Goal: Information Seeking & Learning: Learn about a topic

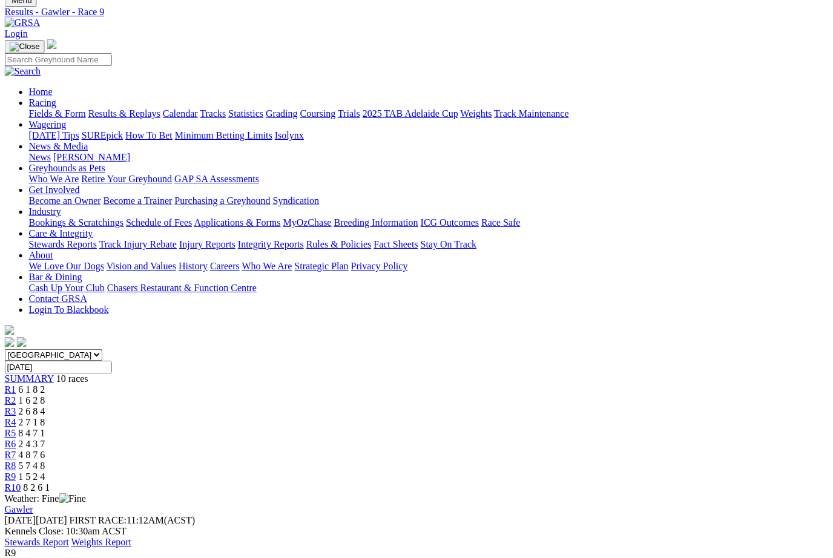
scroll to position [27, 2]
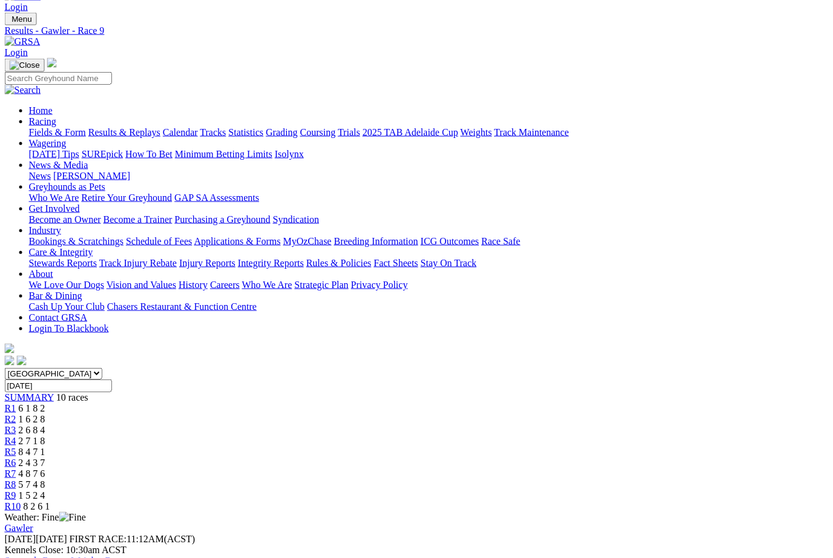
click at [21, 501] on span "R10" at bounding box center [13, 506] width 16 height 10
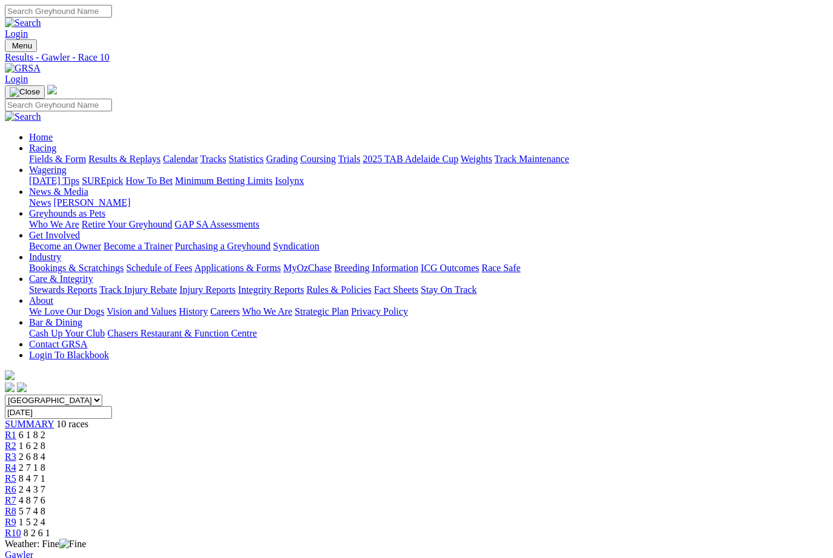
click at [16, 517] on span "R9" at bounding box center [11, 522] width 12 height 10
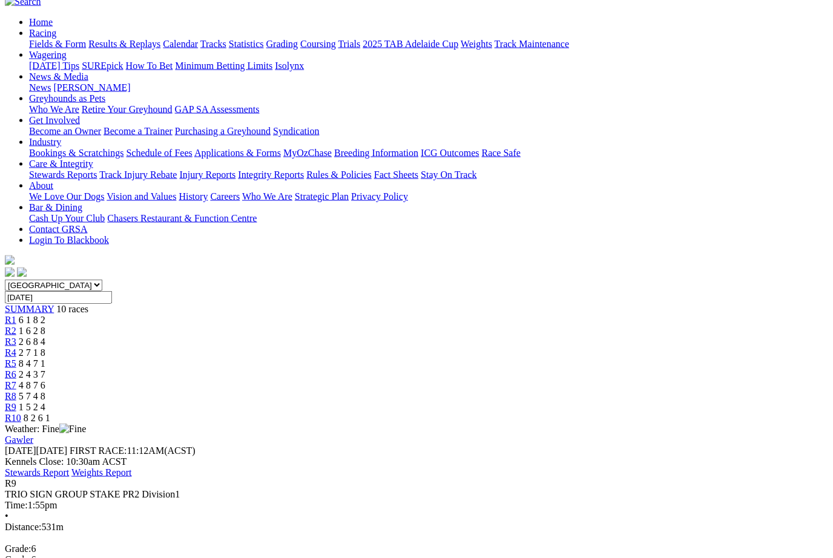
scroll to position [114, 22]
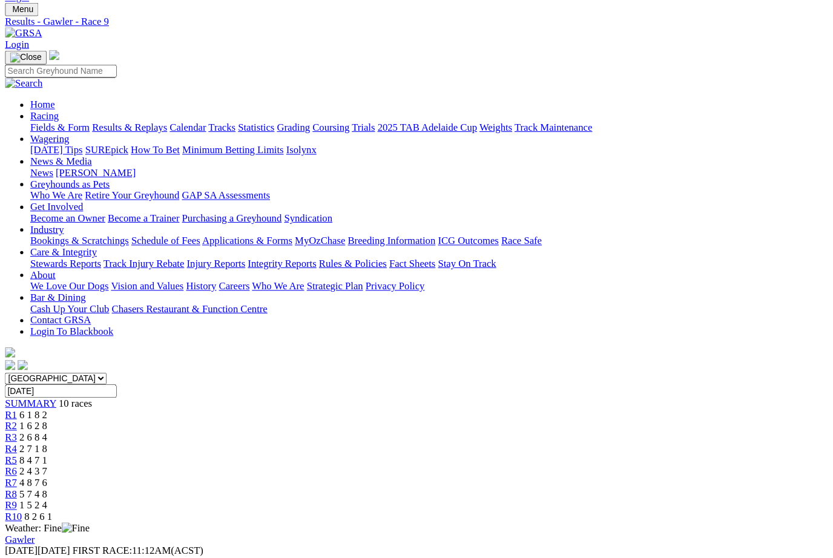
scroll to position [0, 0]
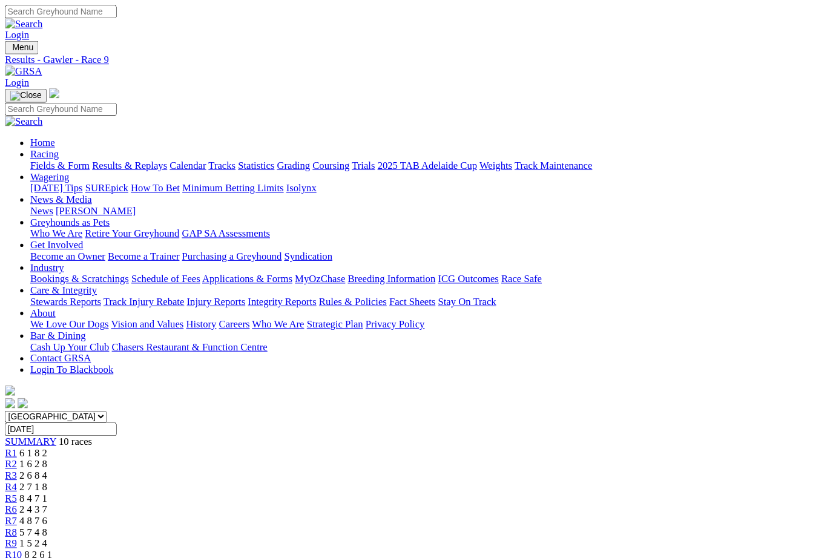
click at [50, 528] on span "8 2 6 1" at bounding box center [37, 533] width 27 height 10
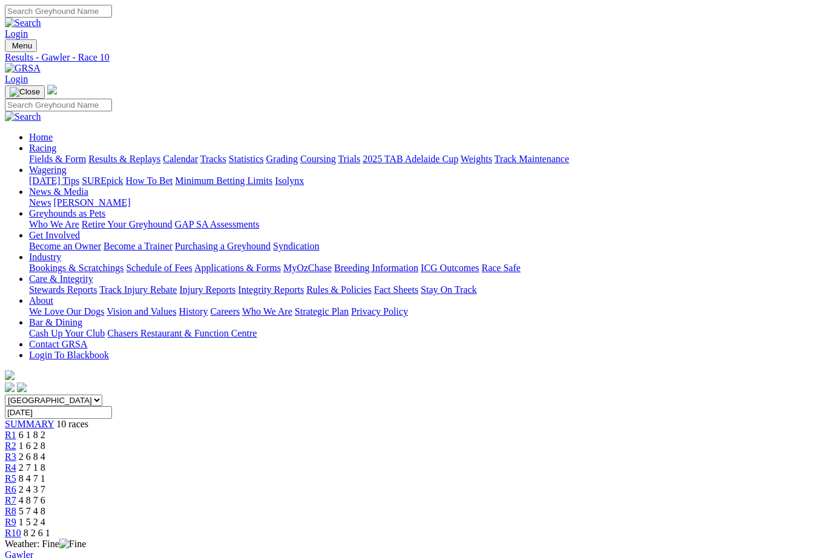
click at [45, 517] on span "1 5 2 4" at bounding box center [32, 522] width 27 height 10
click at [16, 517] on link "R9" at bounding box center [11, 522] width 12 height 10
click at [16, 430] on link "R1" at bounding box center [11, 435] width 12 height 10
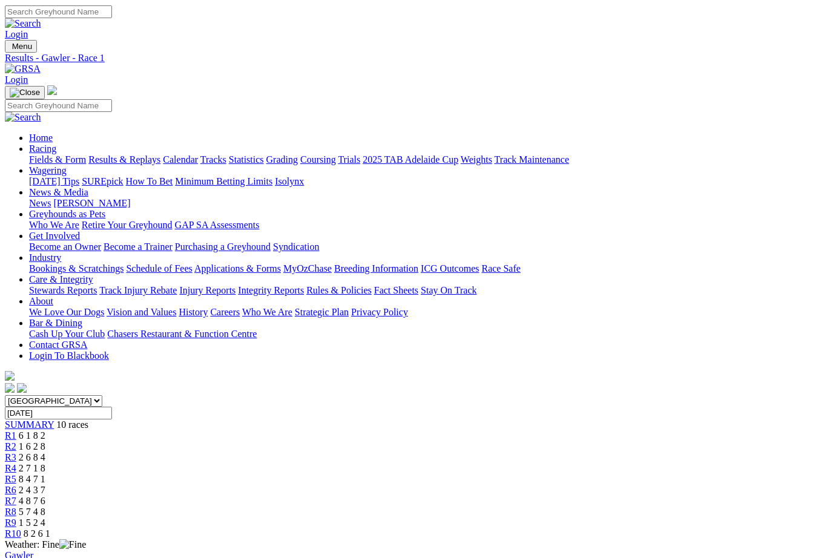
click at [16, 441] on link "R2" at bounding box center [11, 446] width 12 height 10
click at [45, 463] on span "2 7 1 8" at bounding box center [32, 468] width 27 height 10
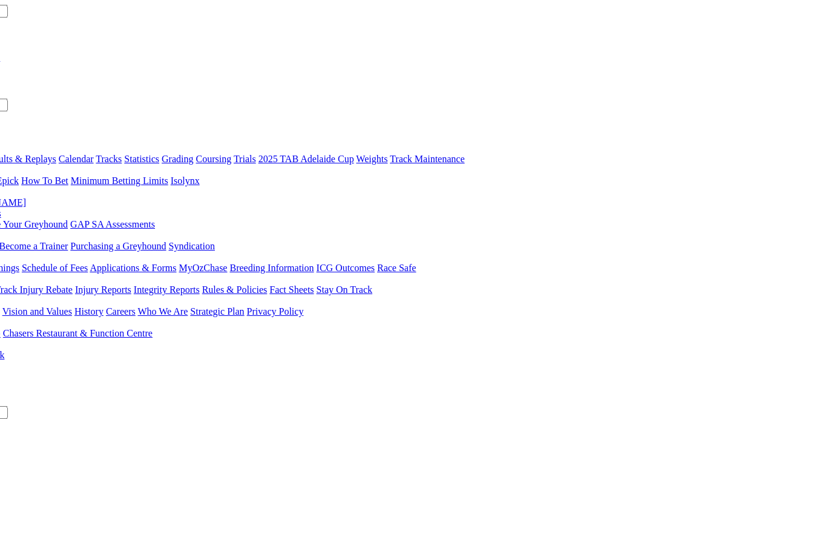
scroll to position [0, 105]
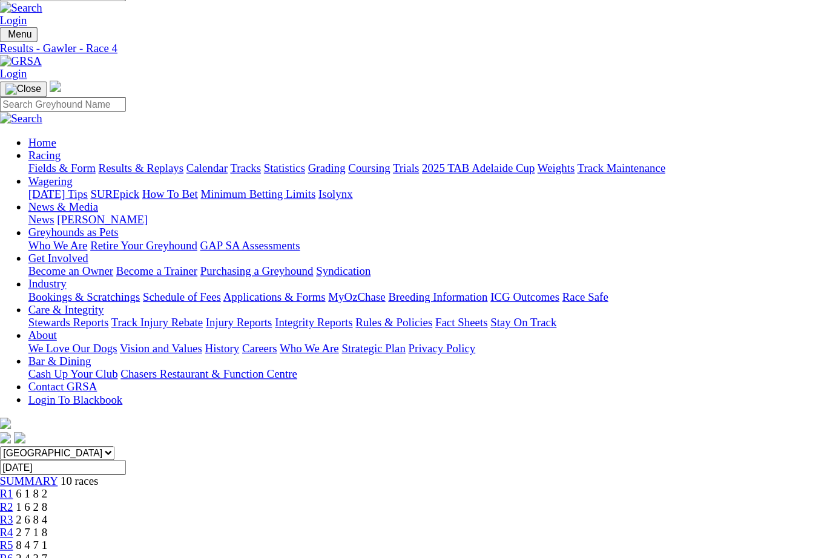
scroll to position [0, 4]
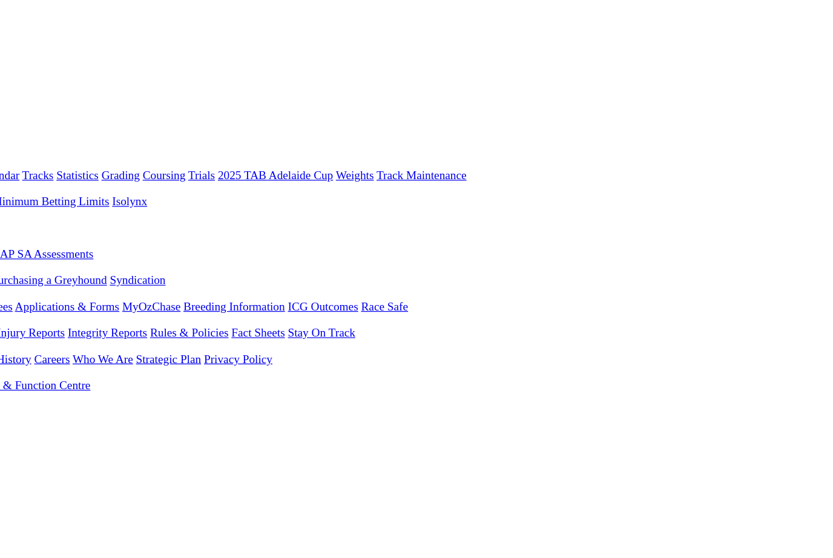
scroll to position [0, 44]
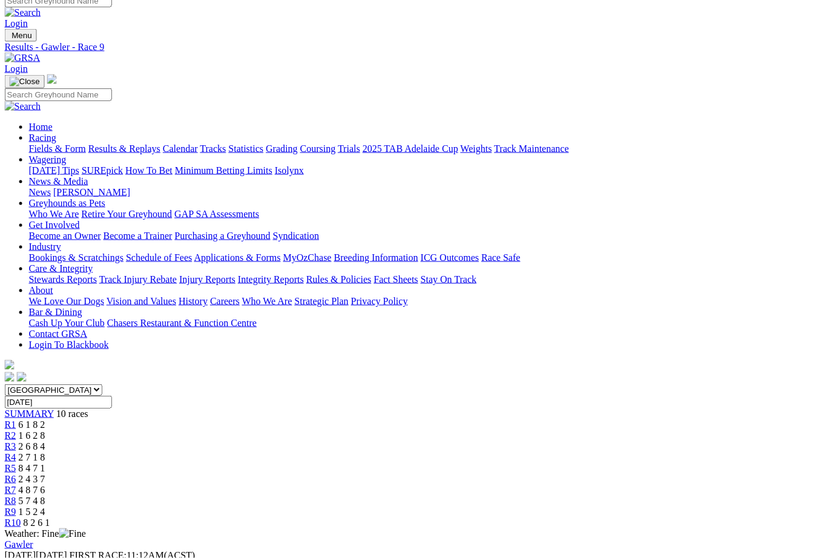
scroll to position [0, 4]
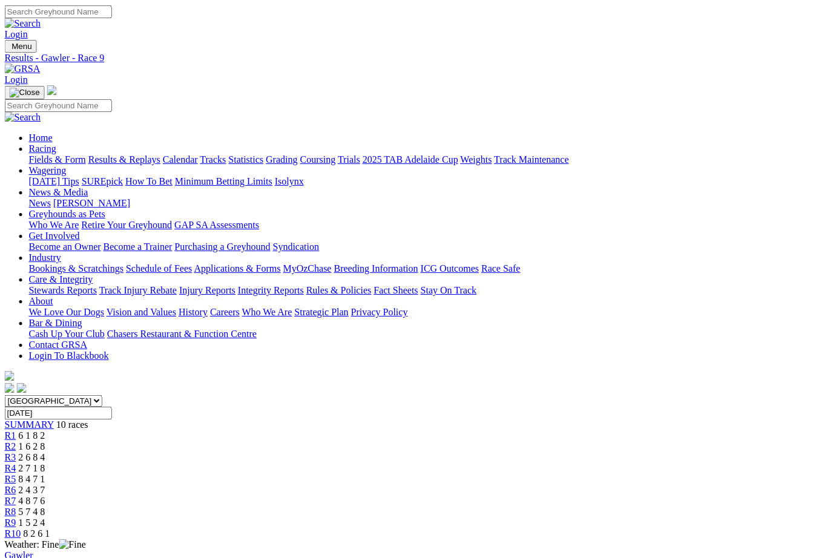
click at [21, 528] on link "R10" at bounding box center [13, 533] width 16 height 10
click at [45, 517] on span "1 5 2 4" at bounding box center [32, 522] width 27 height 10
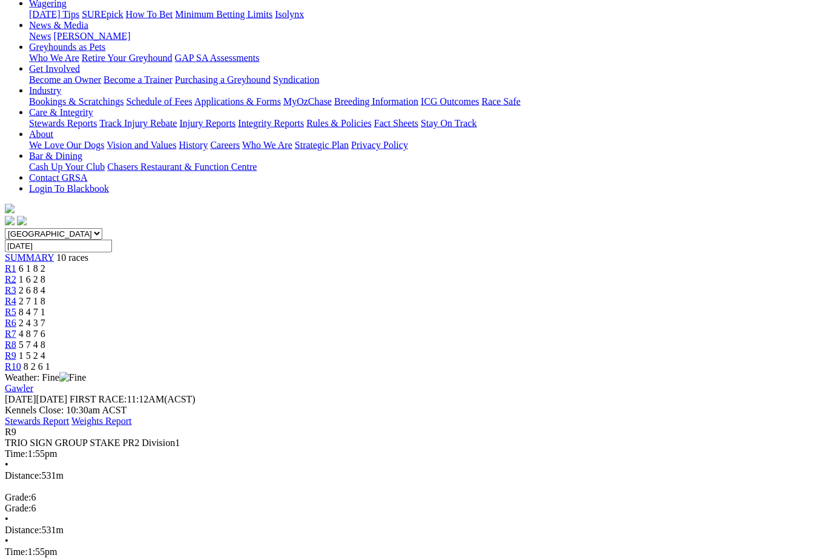
scroll to position [172, 0]
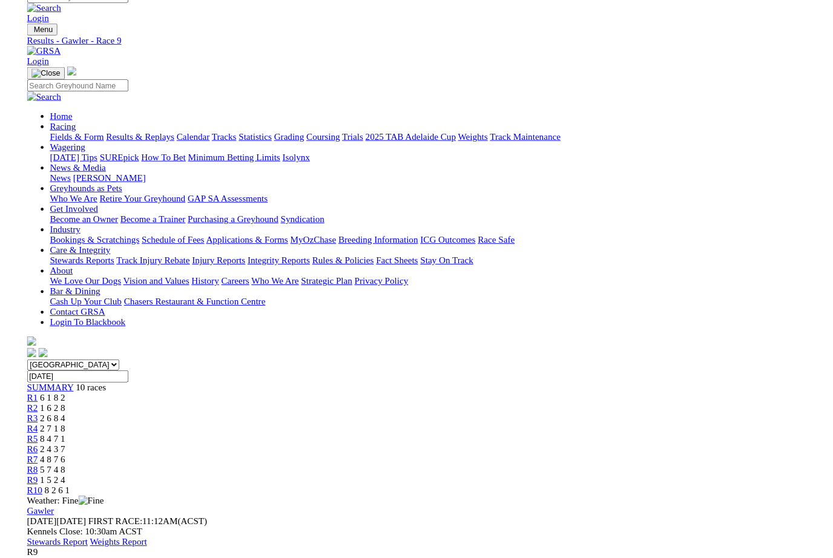
scroll to position [173, 0]
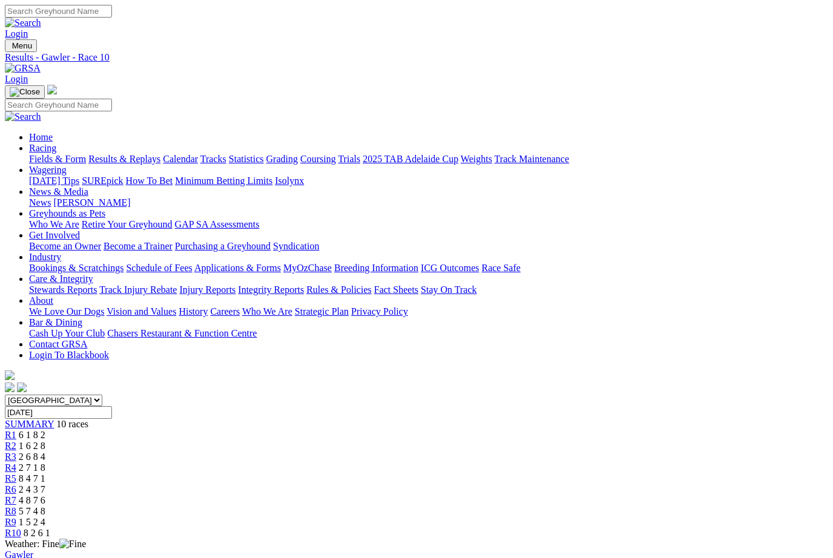
click at [16, 430] on link "R1" at bounding box center [11, 435] width 12 height 10
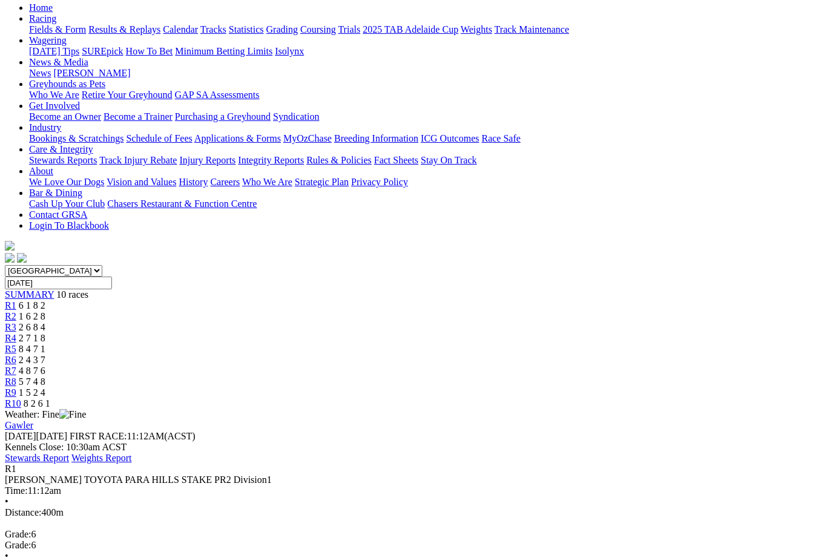
scroll to position [136, 0]
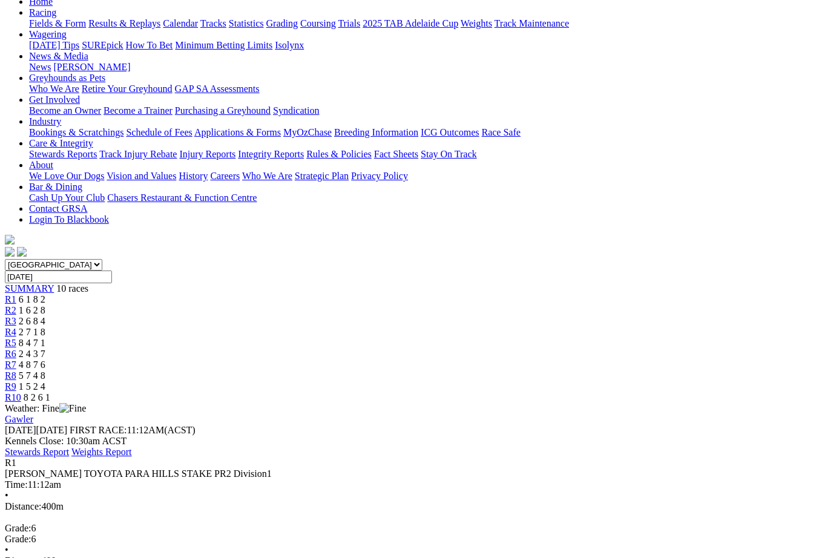
click at [16, 305] on span "R2" at bounding box center [11, 310] width 12 height 10
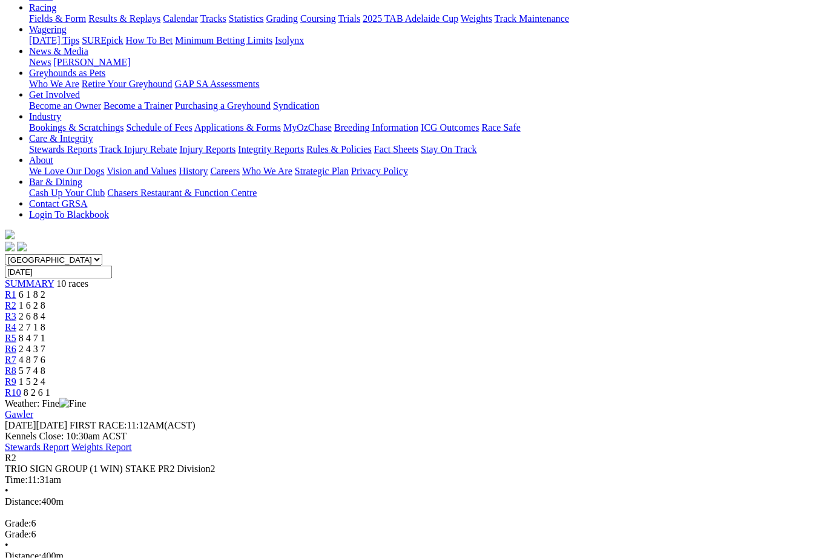
scroll to position [136, 0]
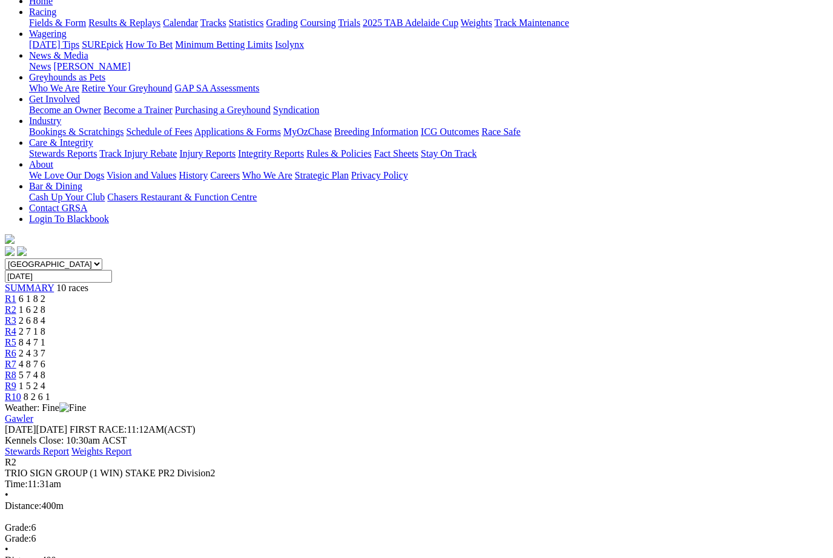
click at [45, 315] on span "2 6 8 4" at bounding box center [32, 320] width 27 height 10
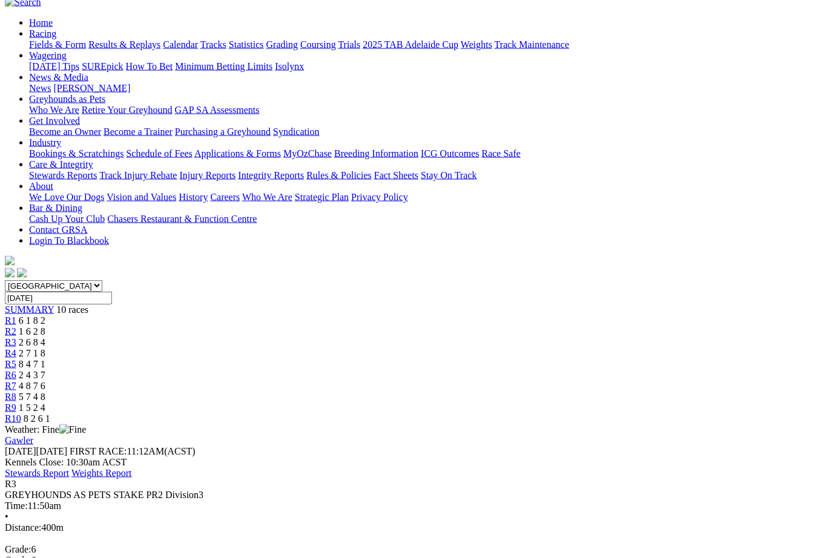
scroll to position [115, 0]
click at [16, 347] on span "R4" at bounding box center [11, 352] width 12 height 10
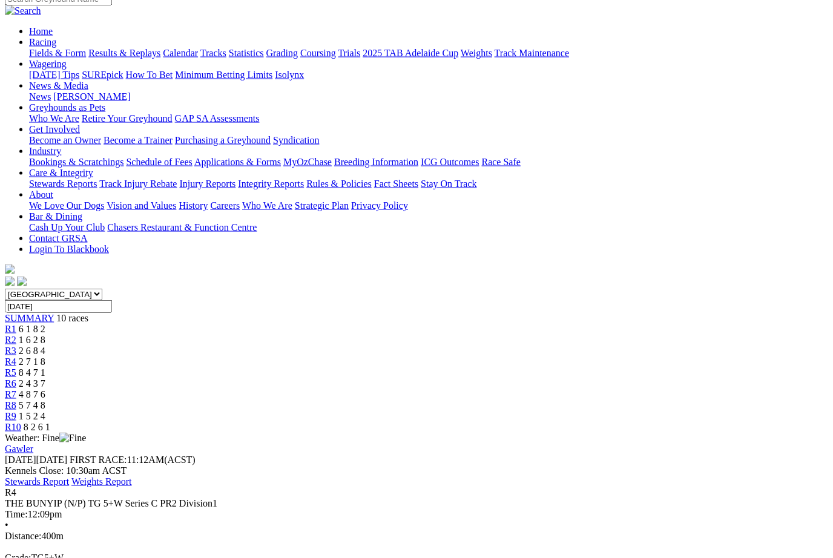
scroll to position [90, 0]
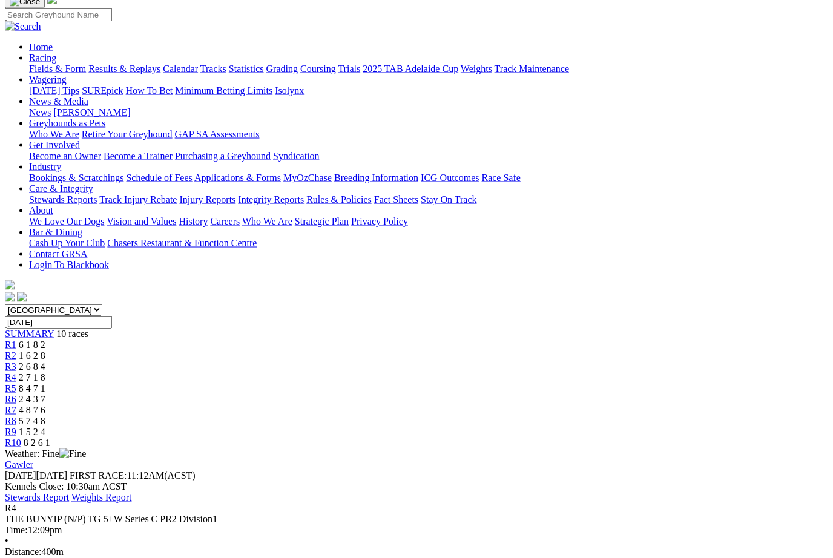
click at [16, 383] on link "R5" at bounding box center [11, 388] width 12 height 10
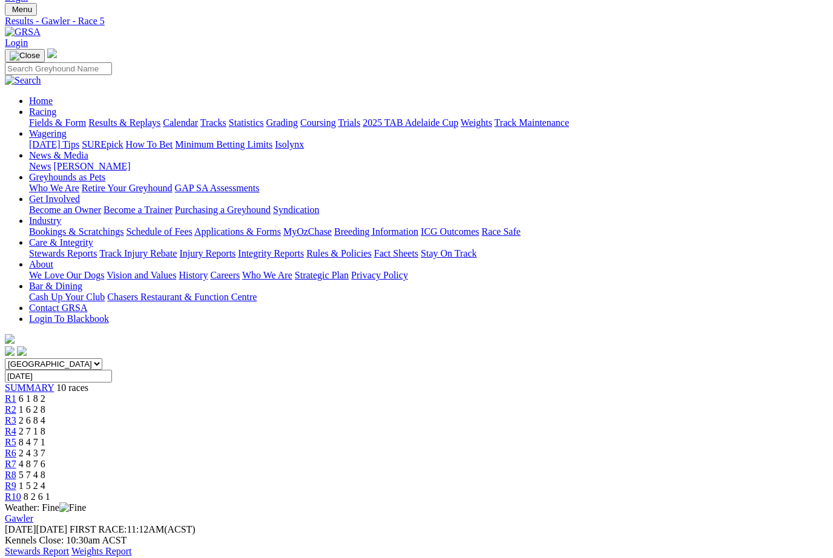
scroll to position [35, 0]
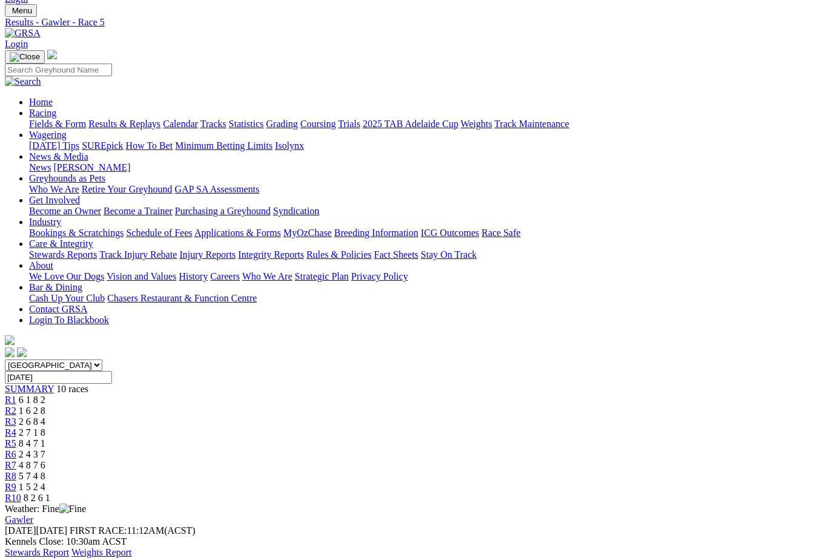
click at [16, 449] on link "R6" at bounding box center [11, 454] width 12 height 10
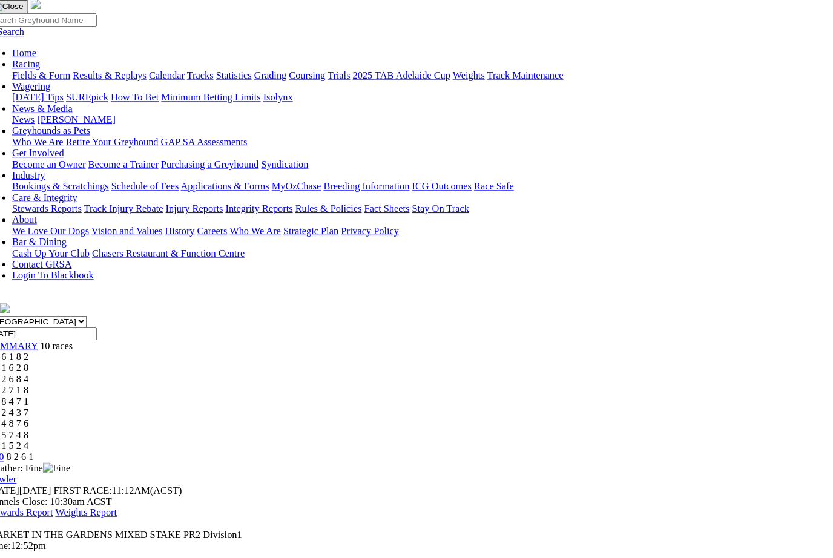
scroll to position [85, 1]
click at [16, 410] on span "R7" at bounding box center [10, 415] width 12 height 10
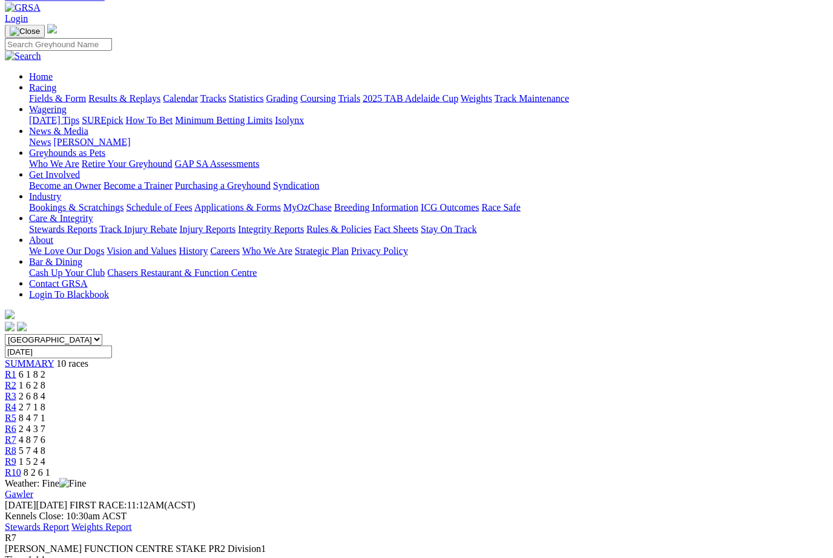
scroll to position [62, 0]
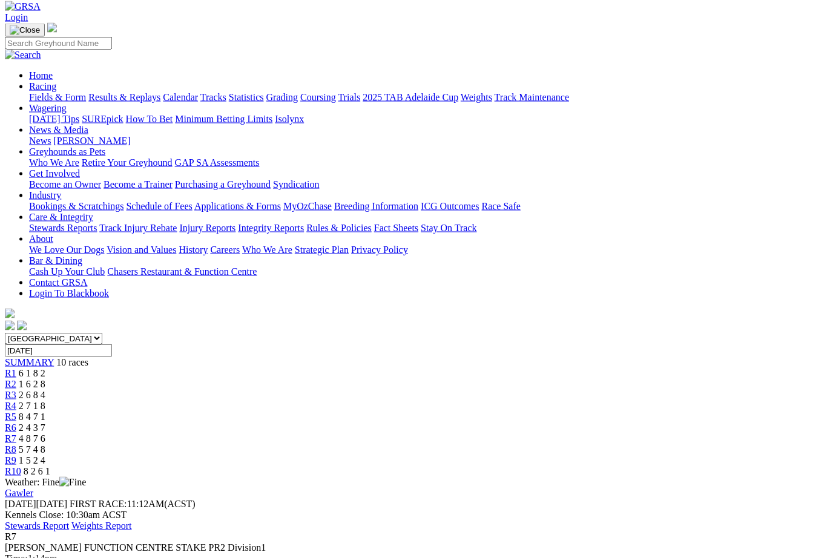
click at [16, 444] on link "R8" at bounding box center [11, 449] width 12 height 10
